Goal: Transaction & Acquisition: Subscribe to service/newsletter

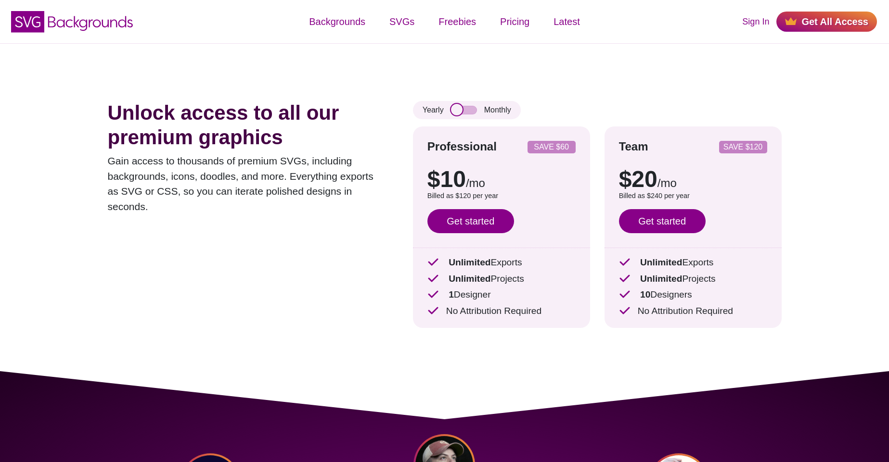
click at [459, 114] on input "checkbox" at bounding box center [464, 110] width 26 height 9
click at [462, 107] on input "checkbox" at bounding box center [464, 110] width 26 height 9
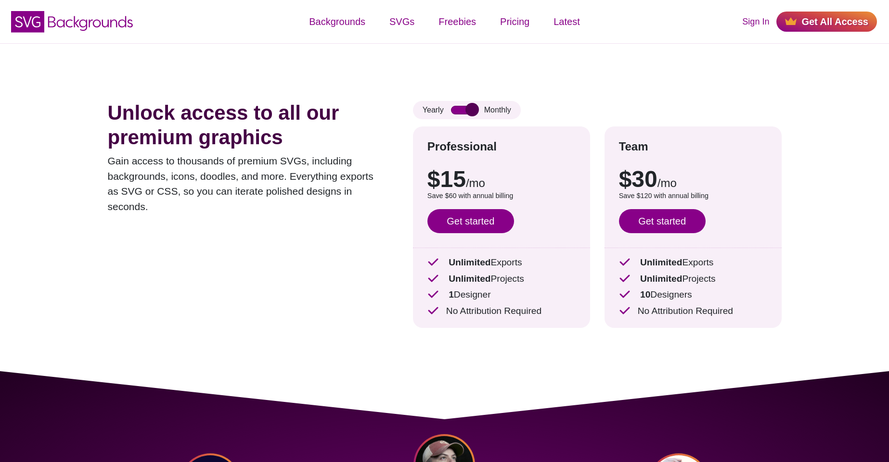
click at [462, 107] on input "checkbox" at bounding box center [464, 110] width 26 height 9
checkbox input "true"
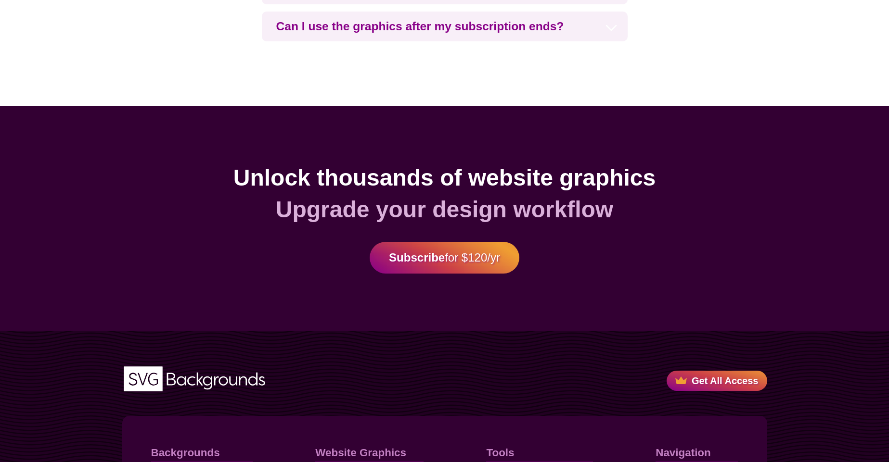
scroll to position [2650, 0]
